Goal: Obtain resource: Obtain resource

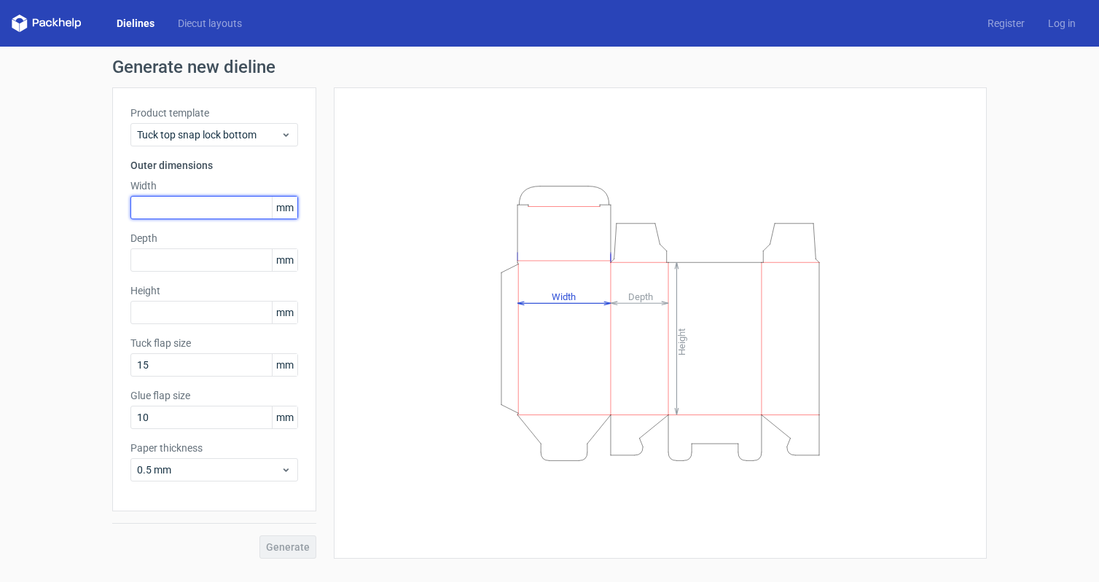
click at [191, 200] on input "text" at bounding box center [214, 207] width 168 height 23
type input "220"
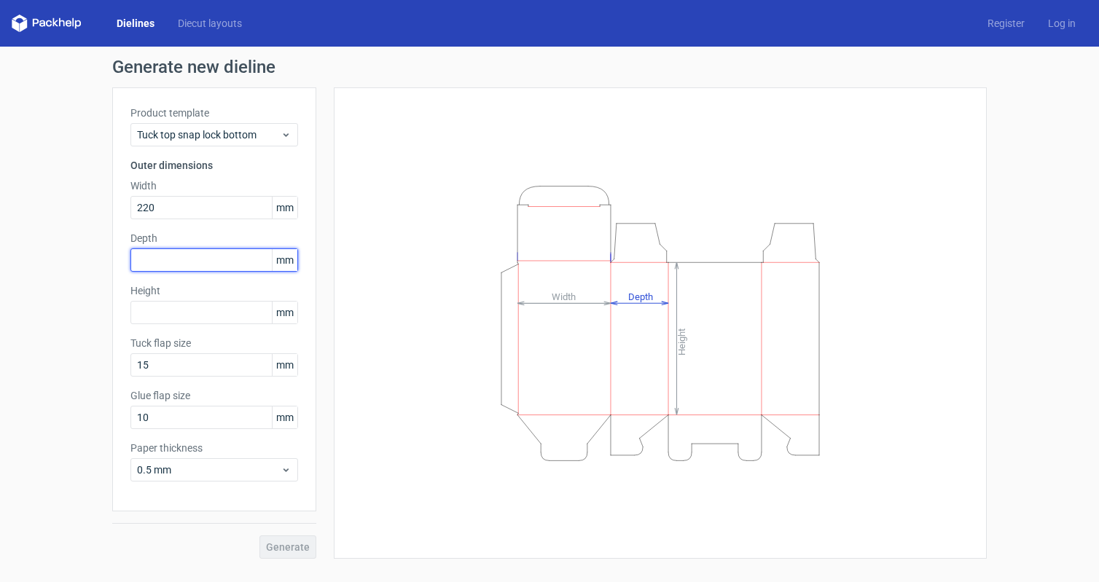
click at [194, 264] on input "text" at bounding box center [214, 259] width 168 height 23
type input "50"
click at [187, 314] on input "text" at bounding box center [214, 312] width 168 height 23
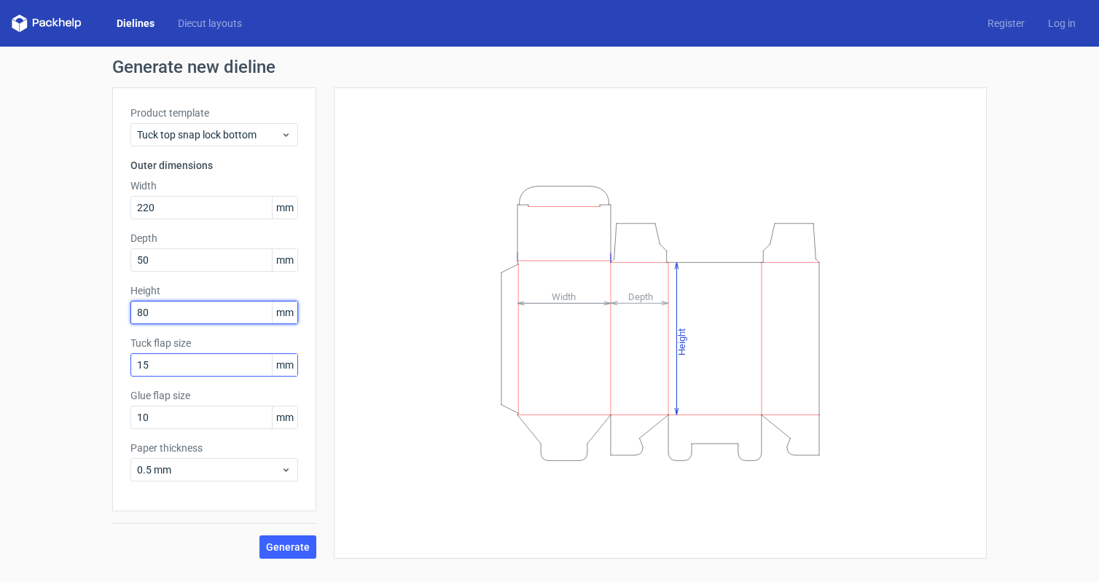
type input "80"
click at [164, 362] on input "15" at bounding box center [214, 364] width 168 height 23
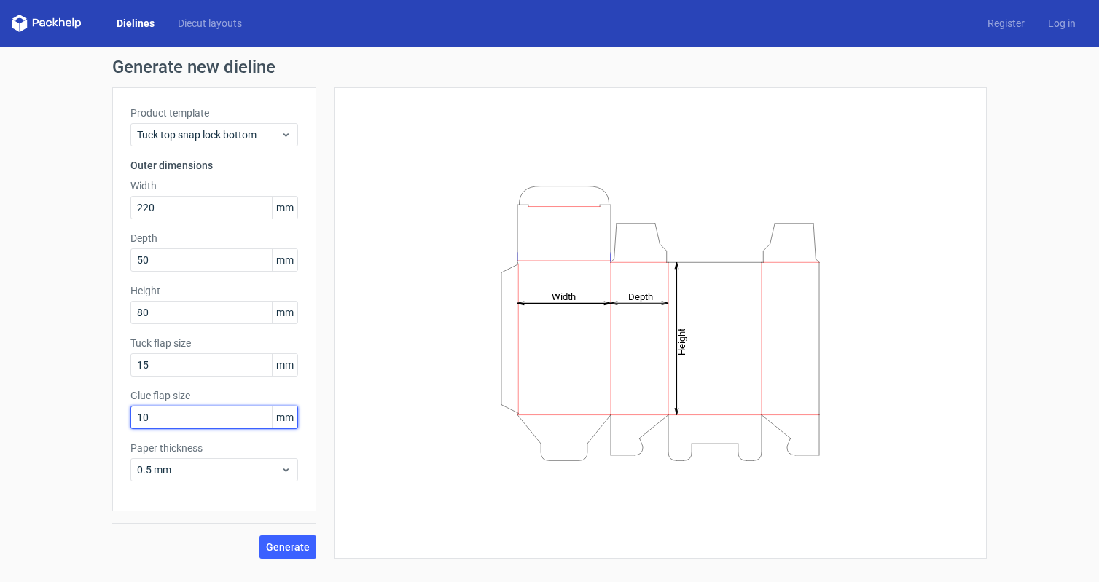
drag, startPoint x: 162, startPoint y: 415, endPoint x: 56, endPoint y: 432, distance: 107.7
click at [56, 432] on div "Generate new dieline Product template Tuck top snap lock bottom Outer dimension…" at bounding box center [549, 309] width 1099 height 524
type input "20"
click at [290, 543] on span "Generate" at bounding box center [288, 547] width 44 height 10
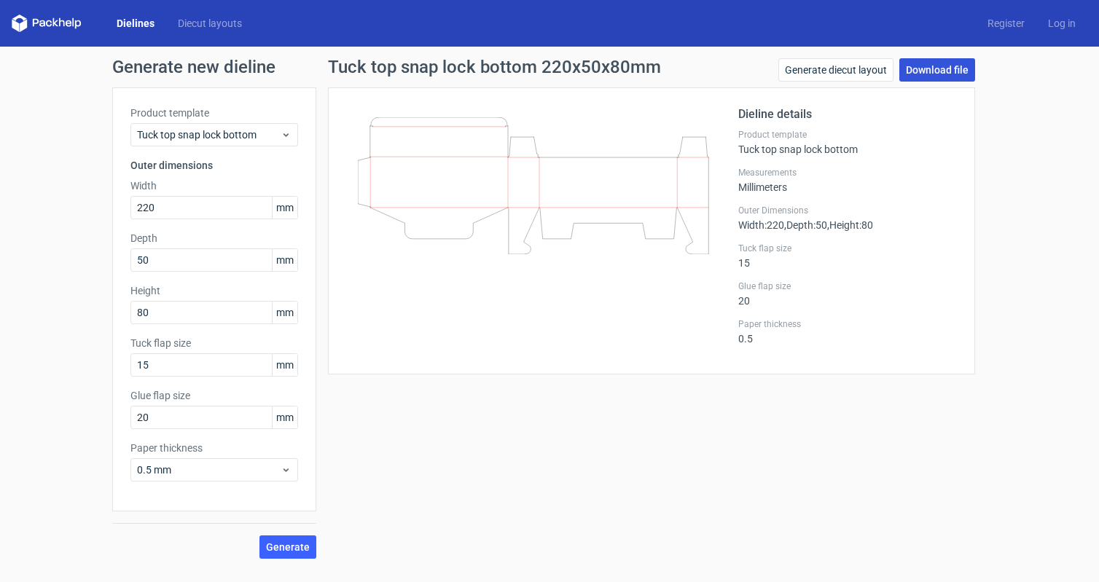
click at [917, 67] on link "Download file" at bounding box center [937, 69] width 76 height 23
click at [6, 172] on div "Generate new dieline Product template Tuck top snap lock bottom Outer dimension…" at bounding box center [549, 309] width 1099 height 524
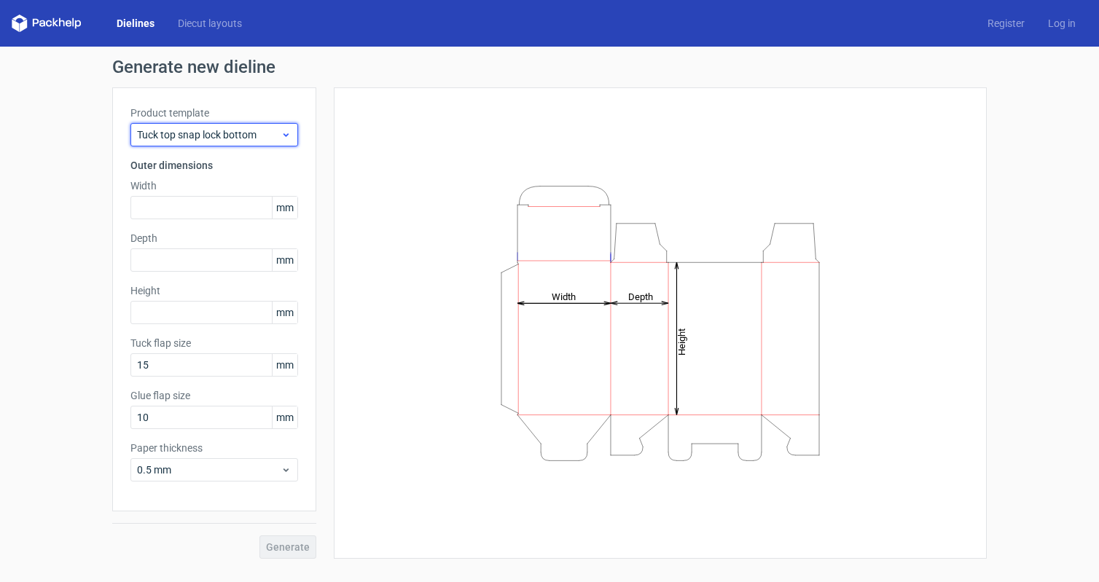
click at [286, 135] on icon at bounding box center [285, 135] width 11 height 12
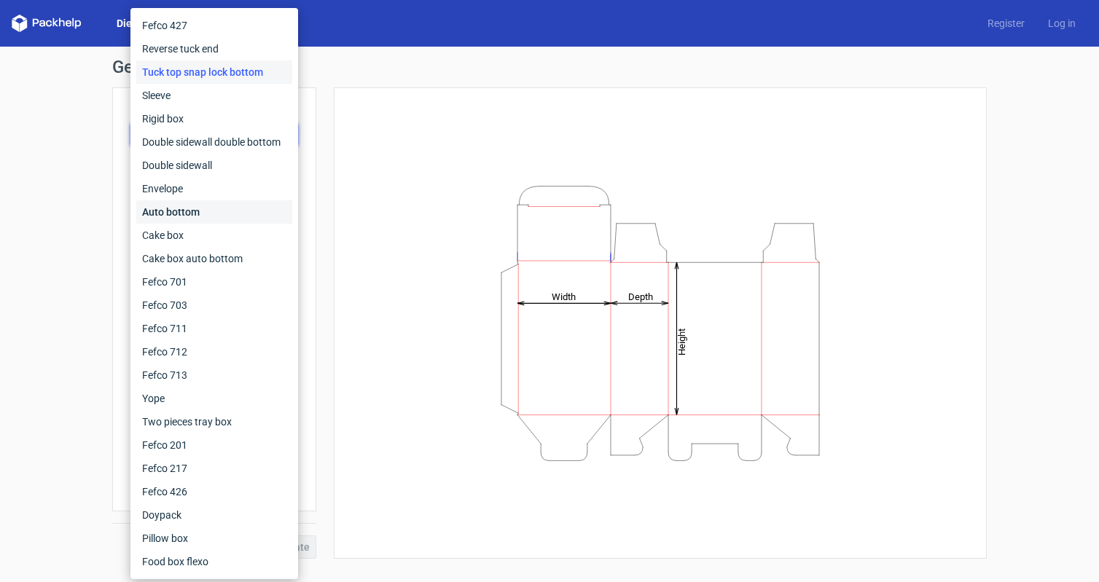
click at [206, 211] on div "Auto bottom" at bounding box center [214, 211] width 156 height 23
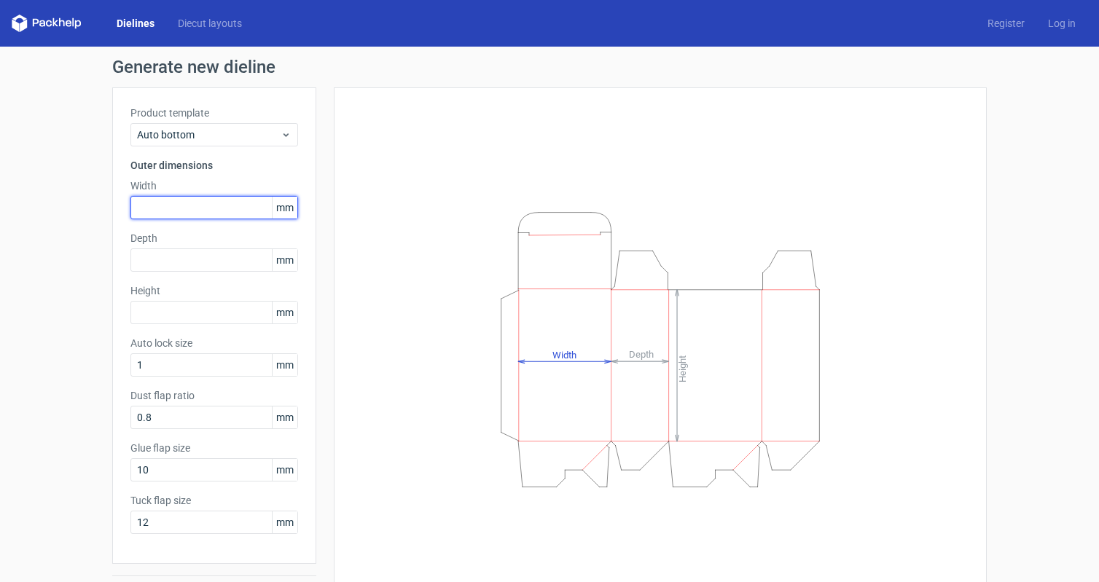
click at [206, 211] on input "text" at bounding box center [214, 207] width 168 height 23
type input "220"
click at [205, 260] on input "text" at bounding box center [214, 259] width 168 height 23
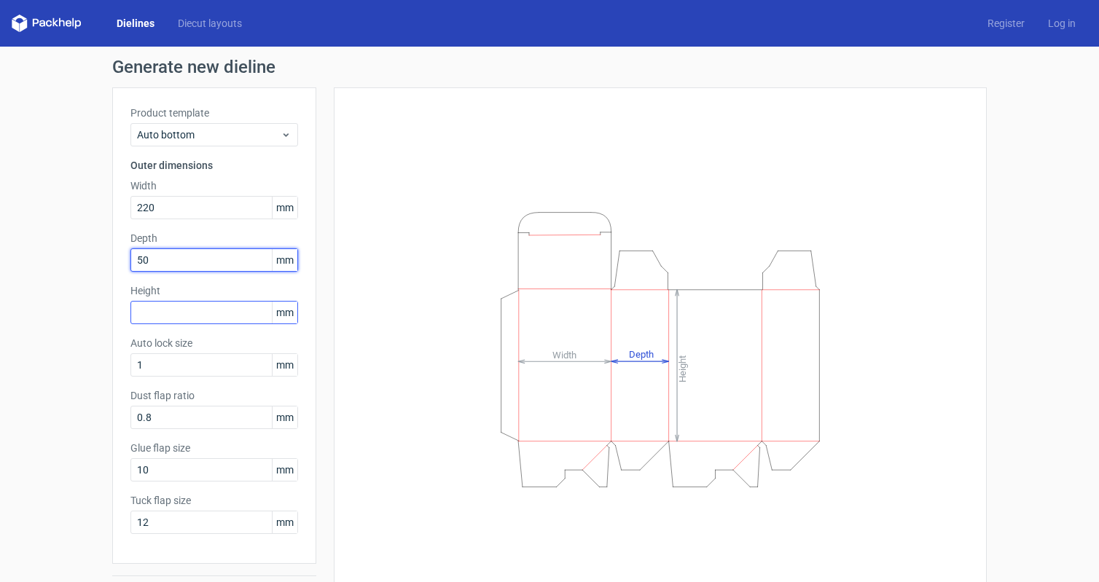
type input "50"
click at [176, 314] on input "text" at bounding box center [214, 312] width 168 height 23
type input "80"
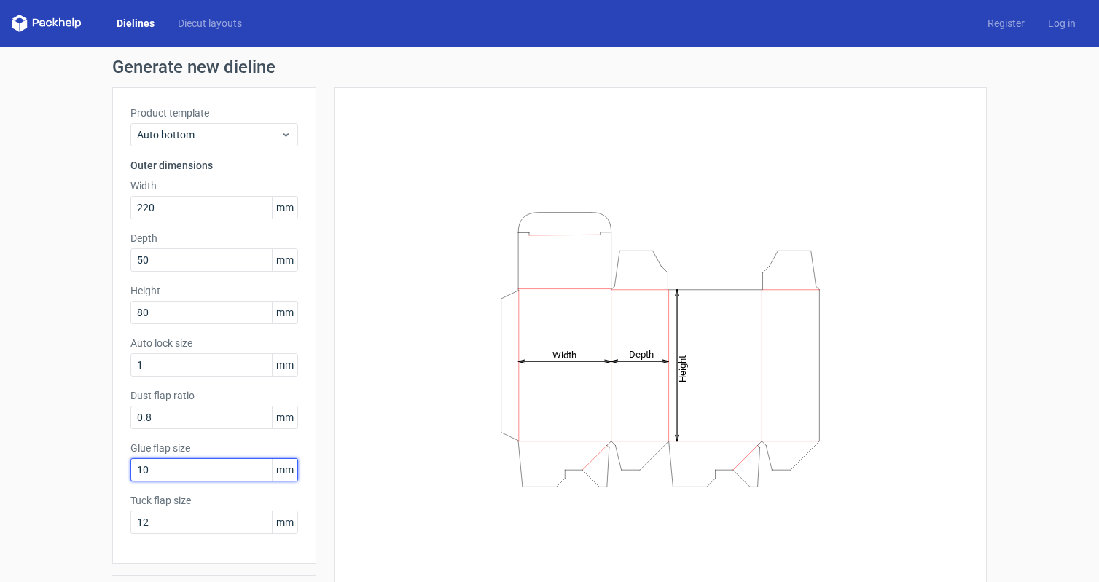
drag, startPoint x: 162, startPoint y: 471, endPoint x: 8, endPoint y: 504, distance: 157.3
click at [8, 504] on div "Generate new dieline Product template Auto bottom Outer dimensions Width 220 mm…" at bounding box center [549, 335] width 1099 height 576
drag, startPoint x: 137, startPoint y: 471, endPoint x: 153, endPoint y: 478, distance: 17.3
click at [153, 478] on input "15" at bounding box center [214, 469] width 168 height 23
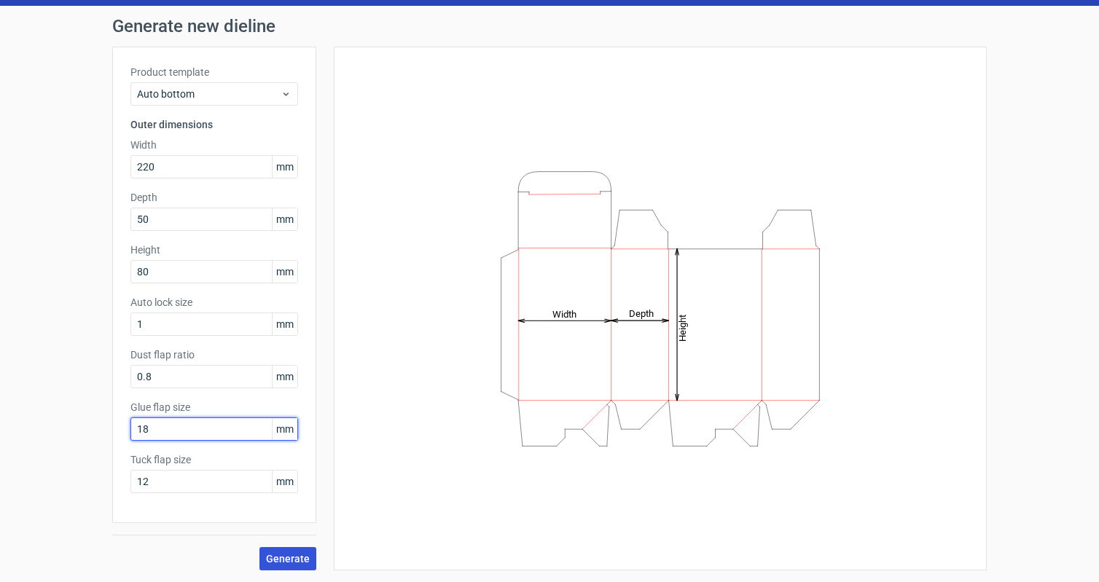
type input "18"
click at [266, 557] on span "Generate" at bounding box center [288, 559] width 44 height 10
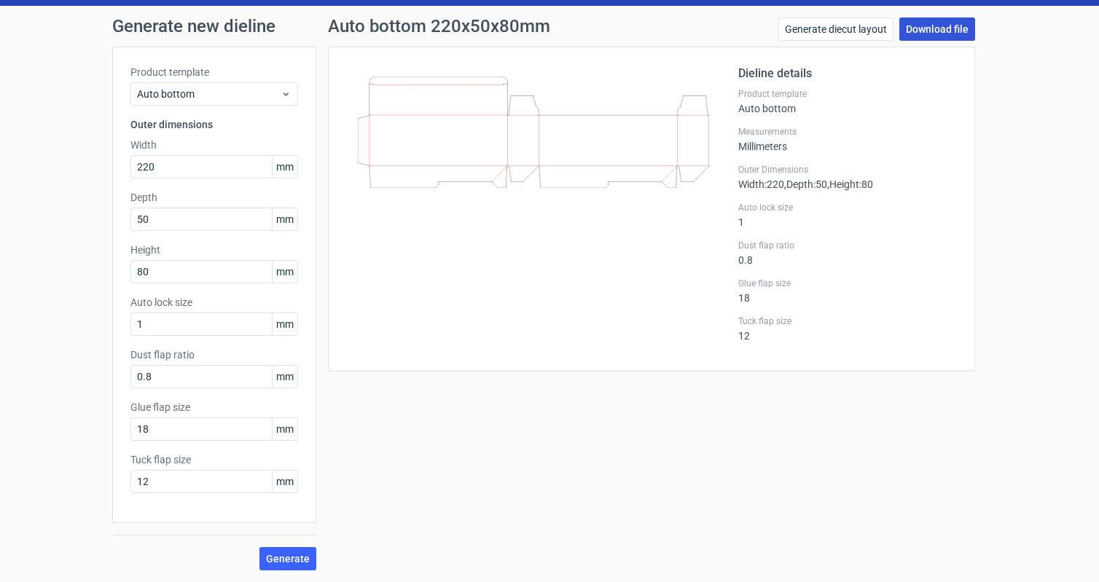
click at [942, 31] on link "Download file" at bounding box center [937, 28] width 76 height 23
